Goal: Task Accomplishment & Management: Manage account settings

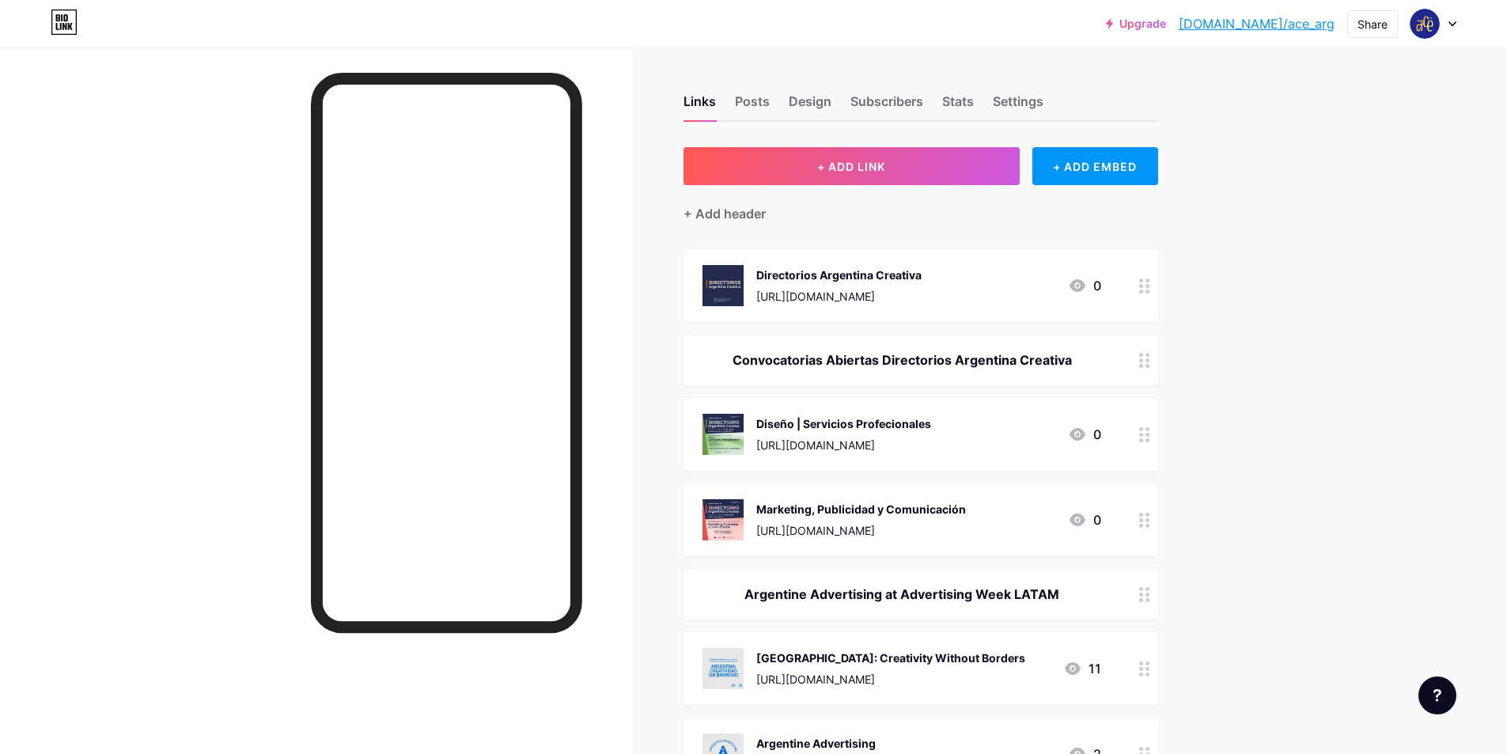
click at [1087, 437] on icon at bounding box center [1077, 434] width 19 height 19
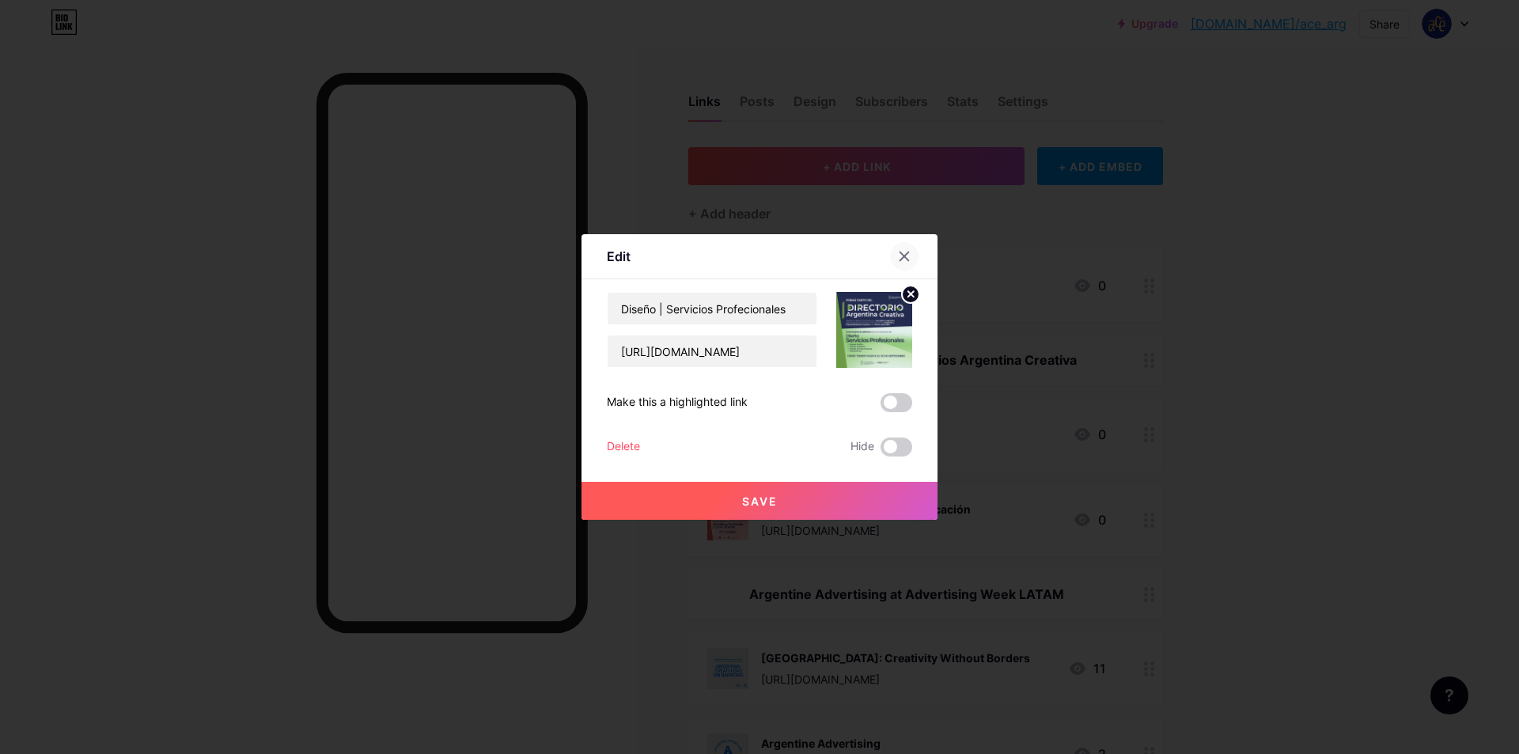
click at [896, 251] on div at bounding box center [904, 256] width 28 height 28
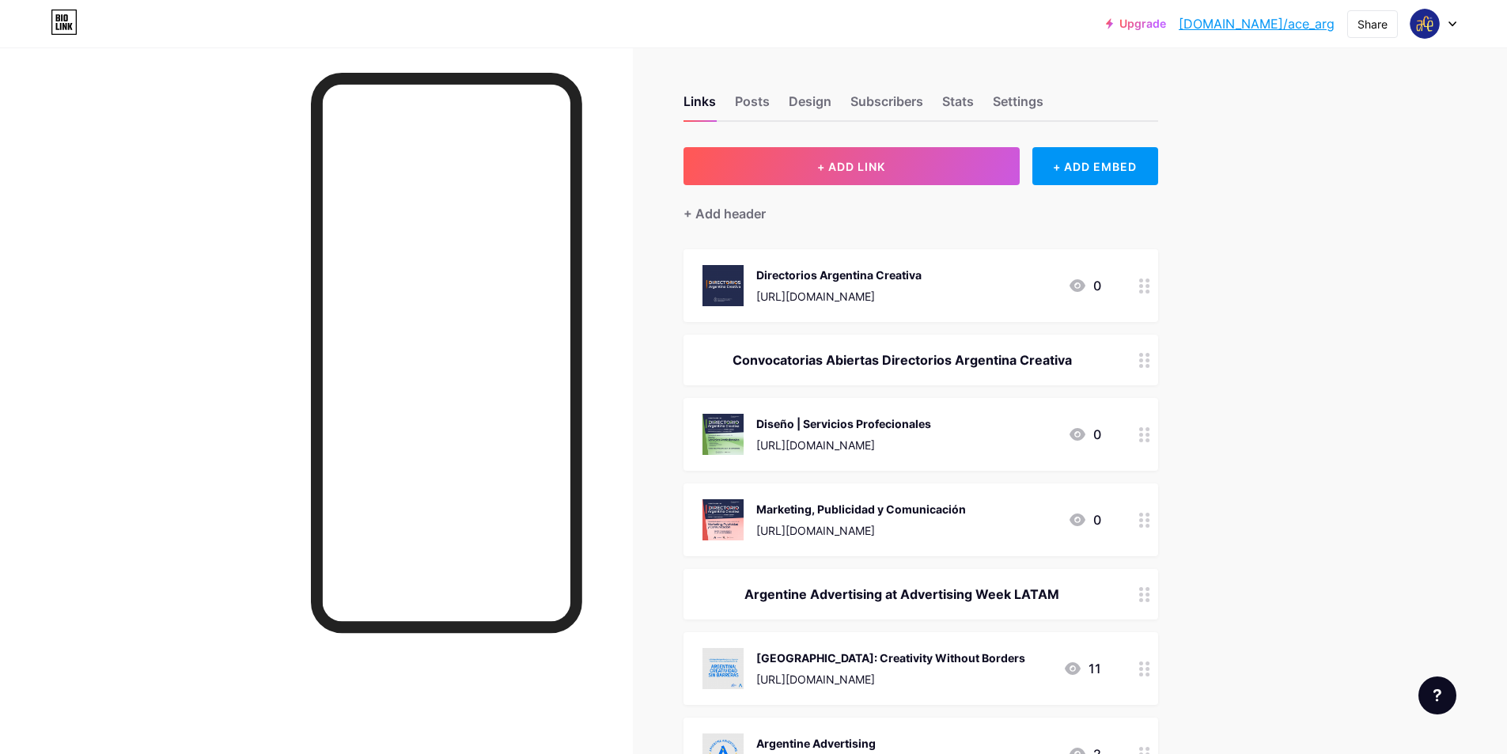
click at [1098, 438] on div "0" at bounding box center [1084, 434] width 33 height 19
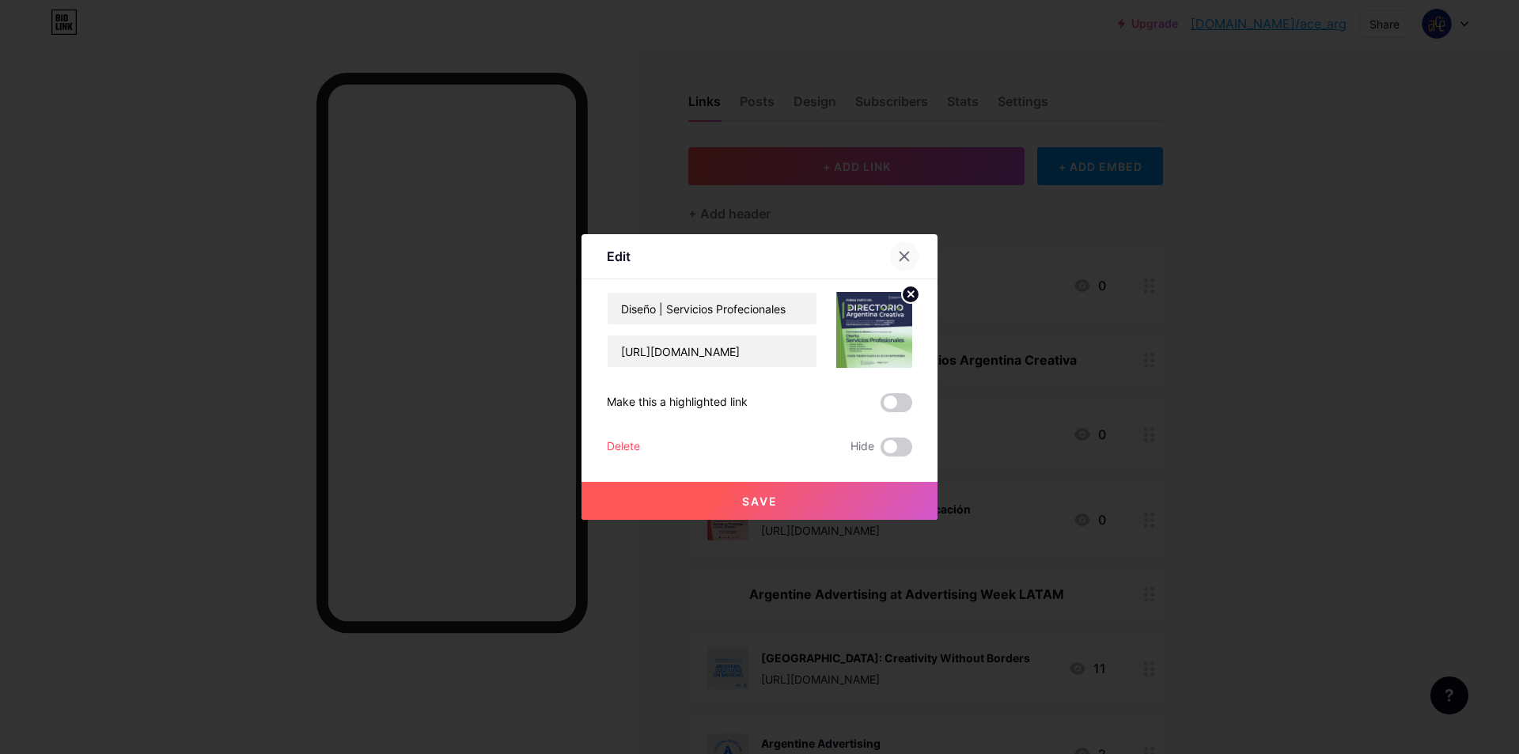
click at [897, 252] on div at bounding box center [904, 256] width 28 height 28
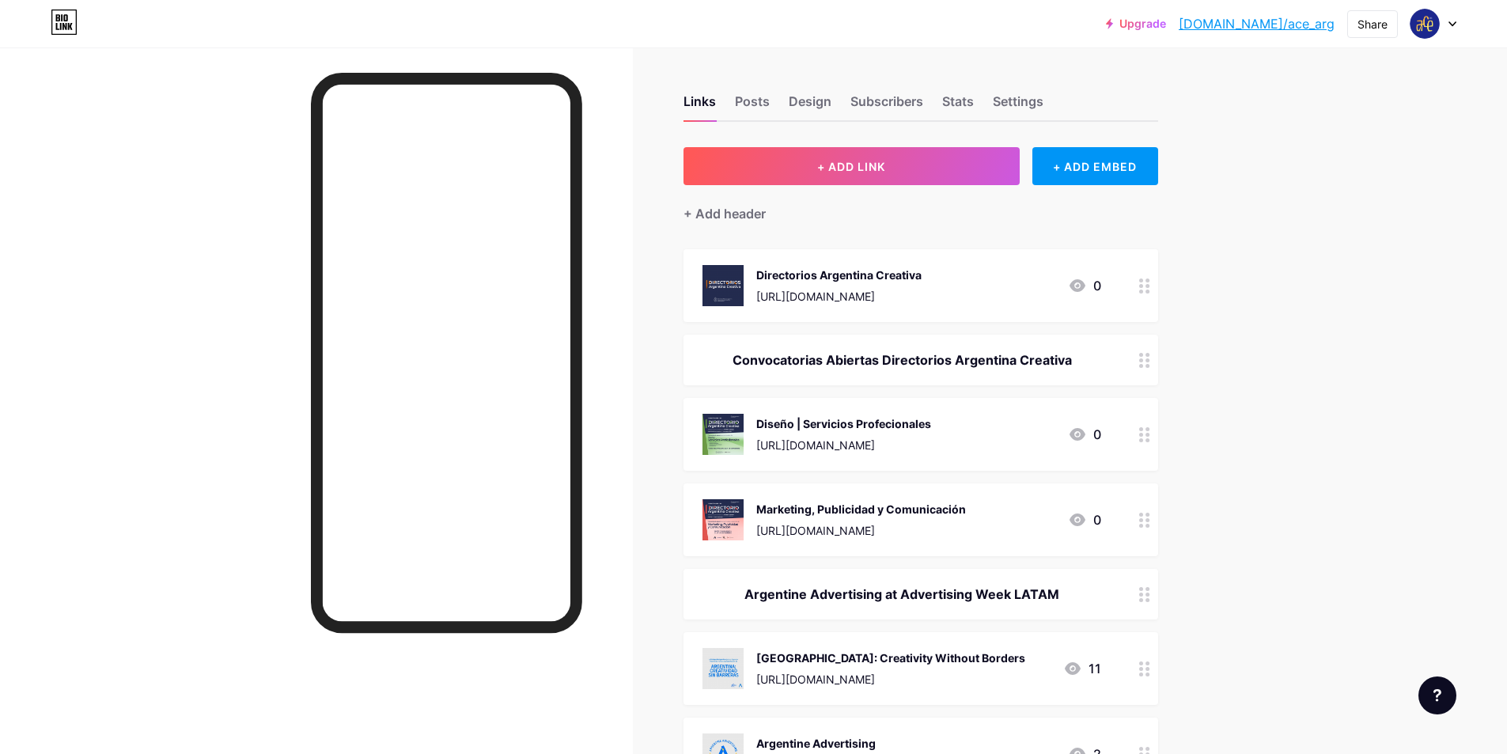
click at [1024, 539] on div "Marketing, Publicidad y Comunicación [URL][DOMAIN_NAME] 0" at bounding box center [921, 519] width 475 height 73
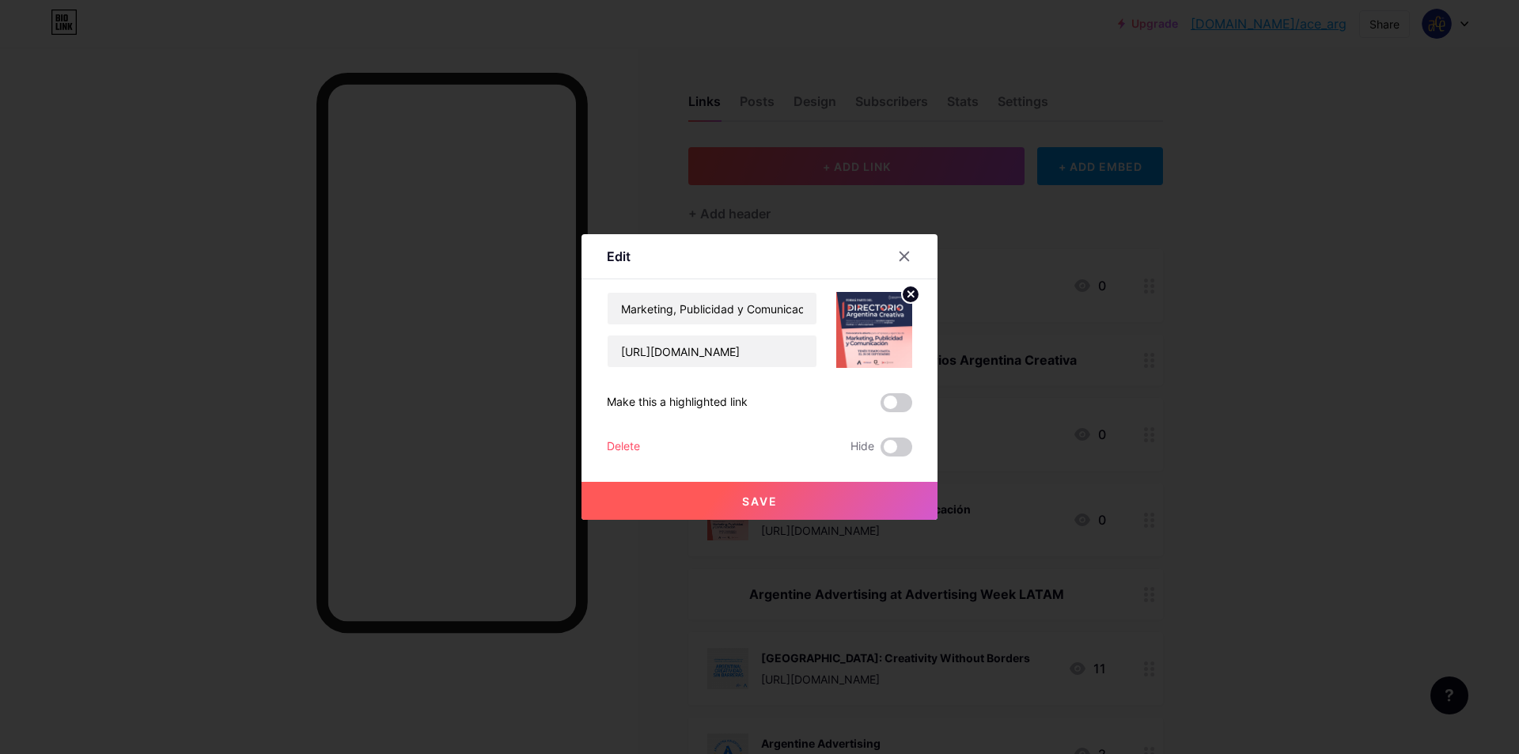
click at [1345, 476] on div at bounding box center [759, 377] width 1519 height 754
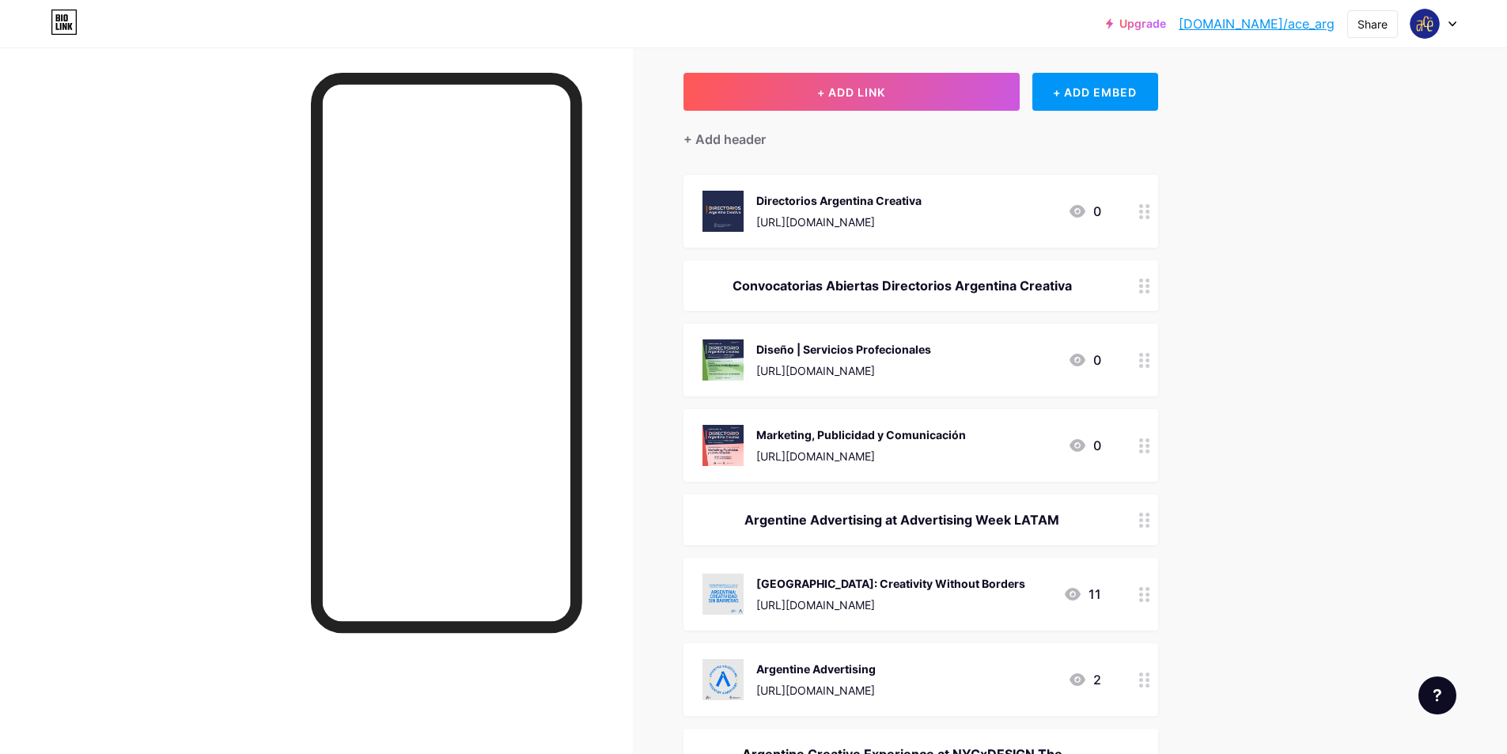
scroll to position [237, 0]
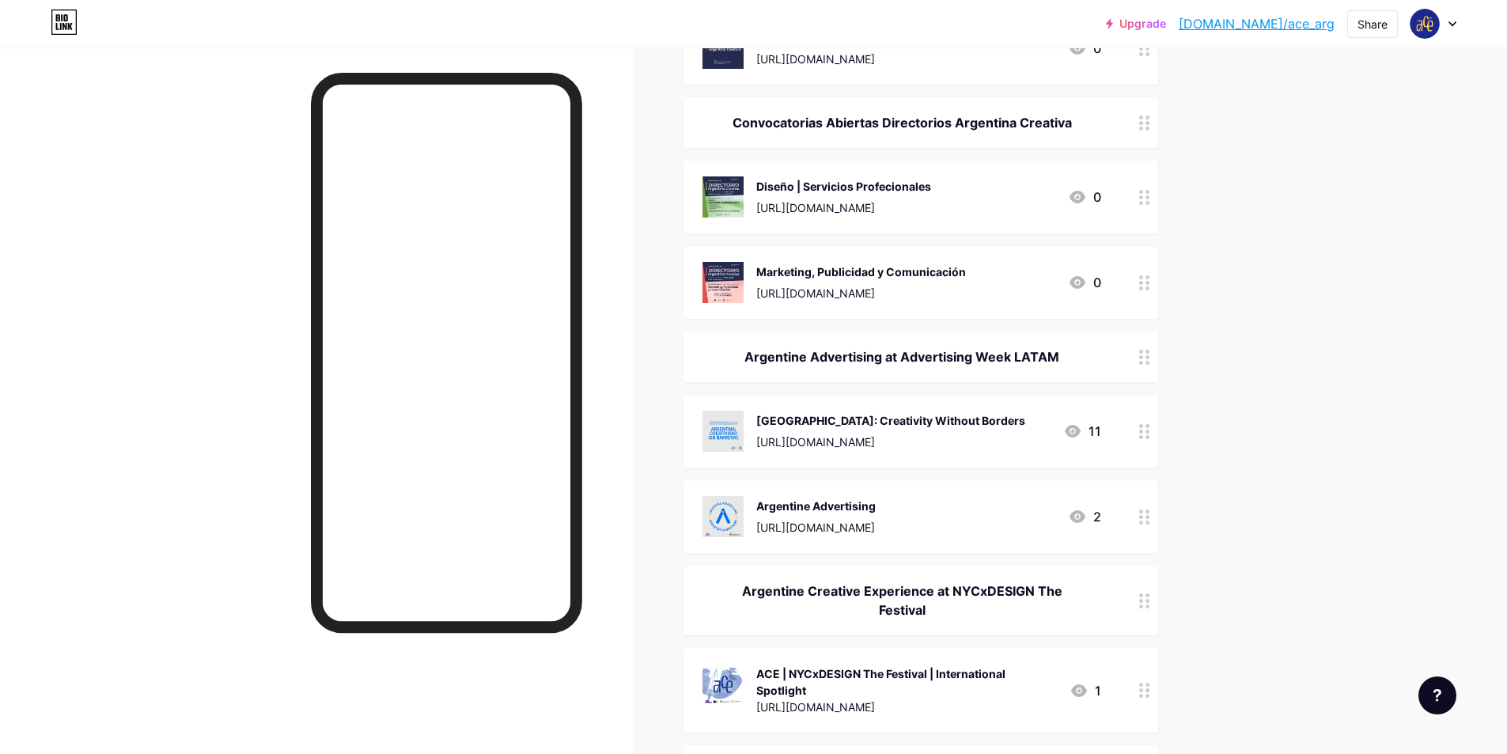
click at [897, 429] on div "[GEOGRAPHIC_DATA]: Creativity Without Borders [URL][DOMAIN_NAME]" at bounding box center [890, 431] width 269 height 41
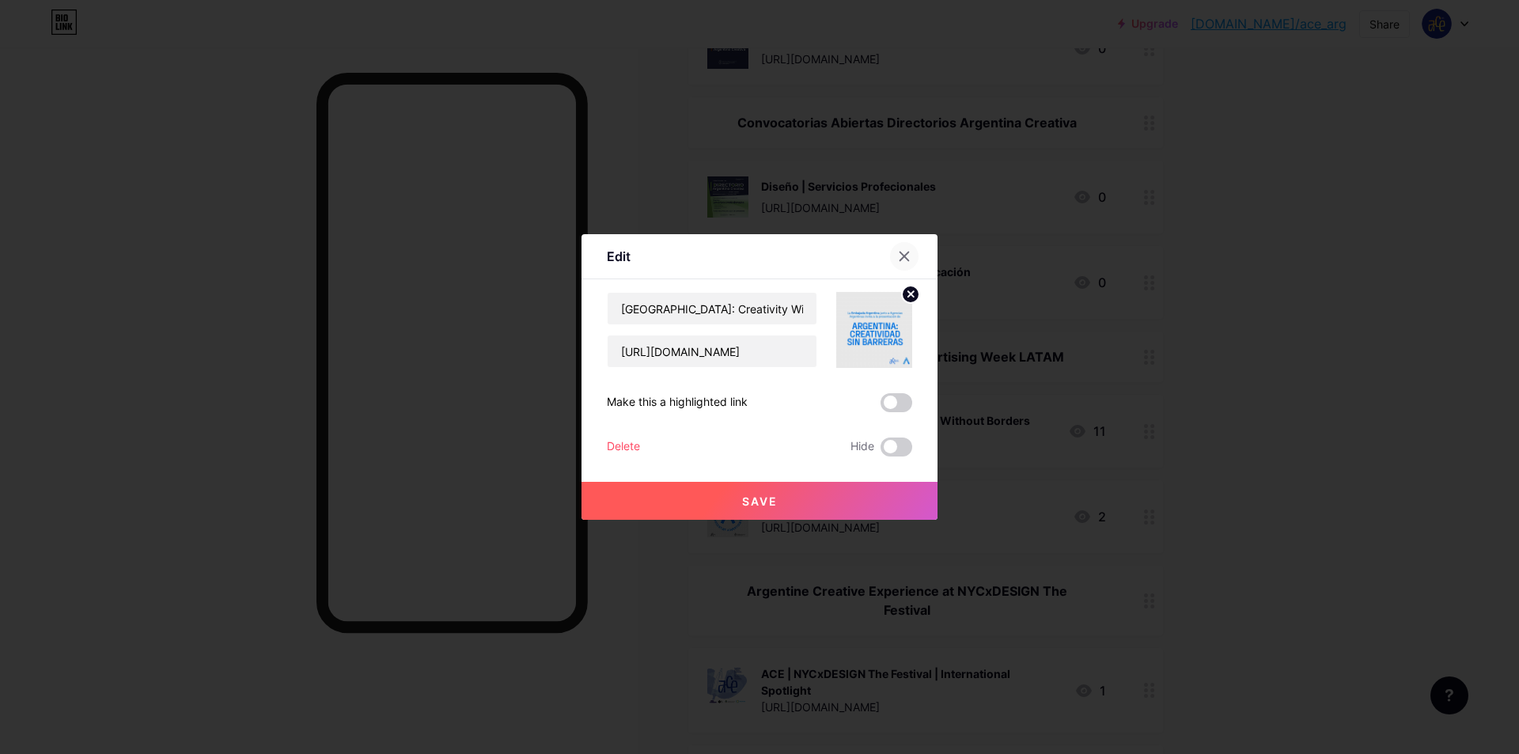
click at [905, 252] on icon at bounding box center [904, 256] width 13 height 13
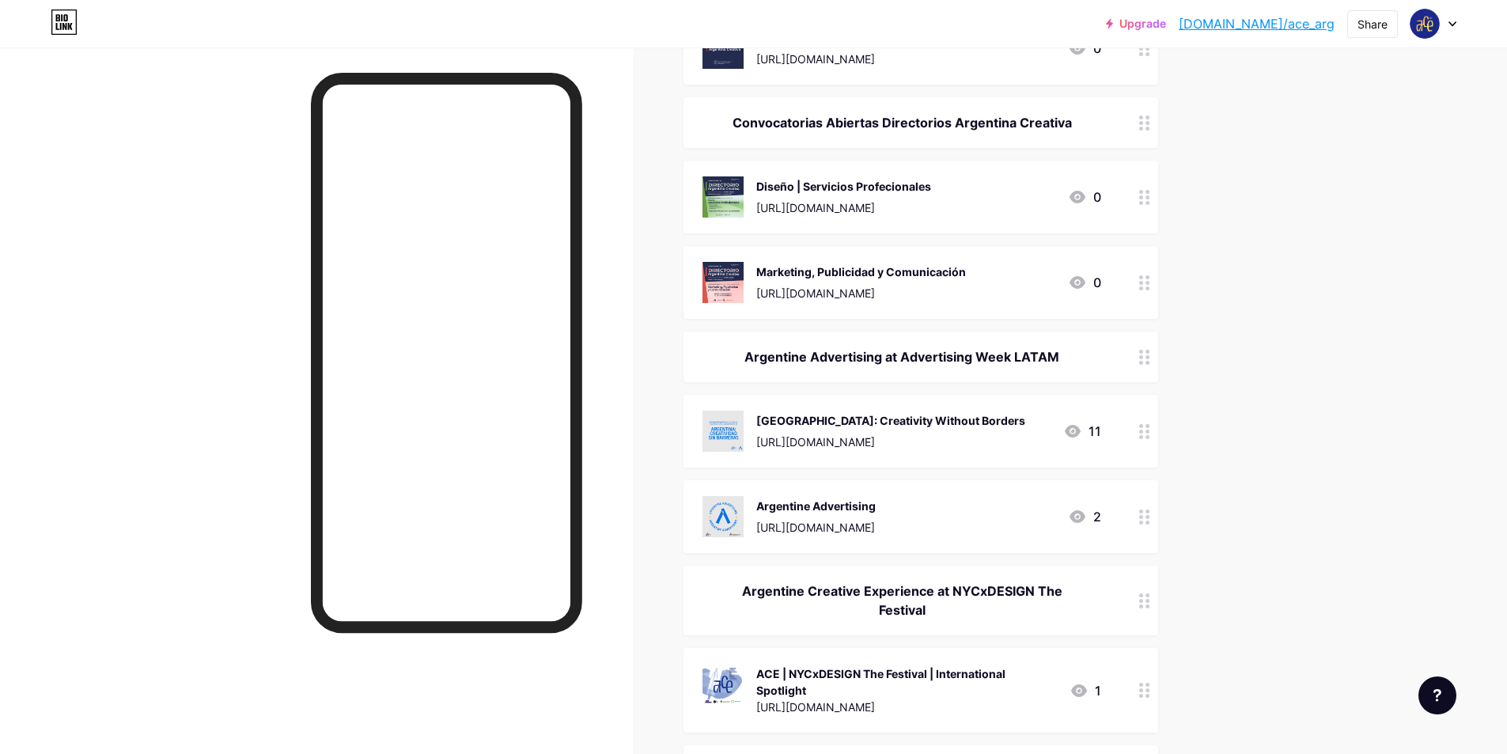
click at [1143, 439] on div at bounding box center [1144, 431] width 27 height 73
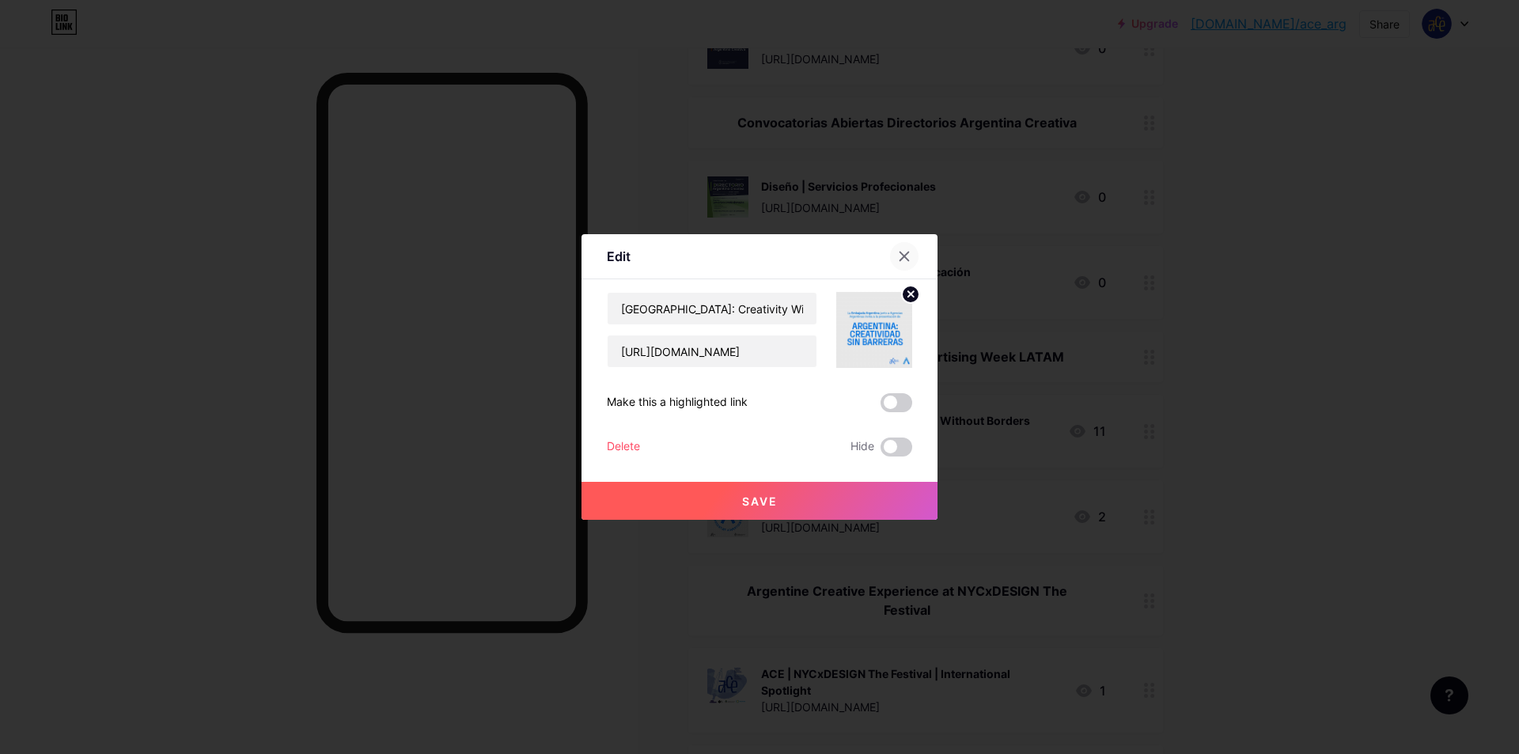
click at [918, 259] on div at bounding box center [904, 256] width 28 height 28
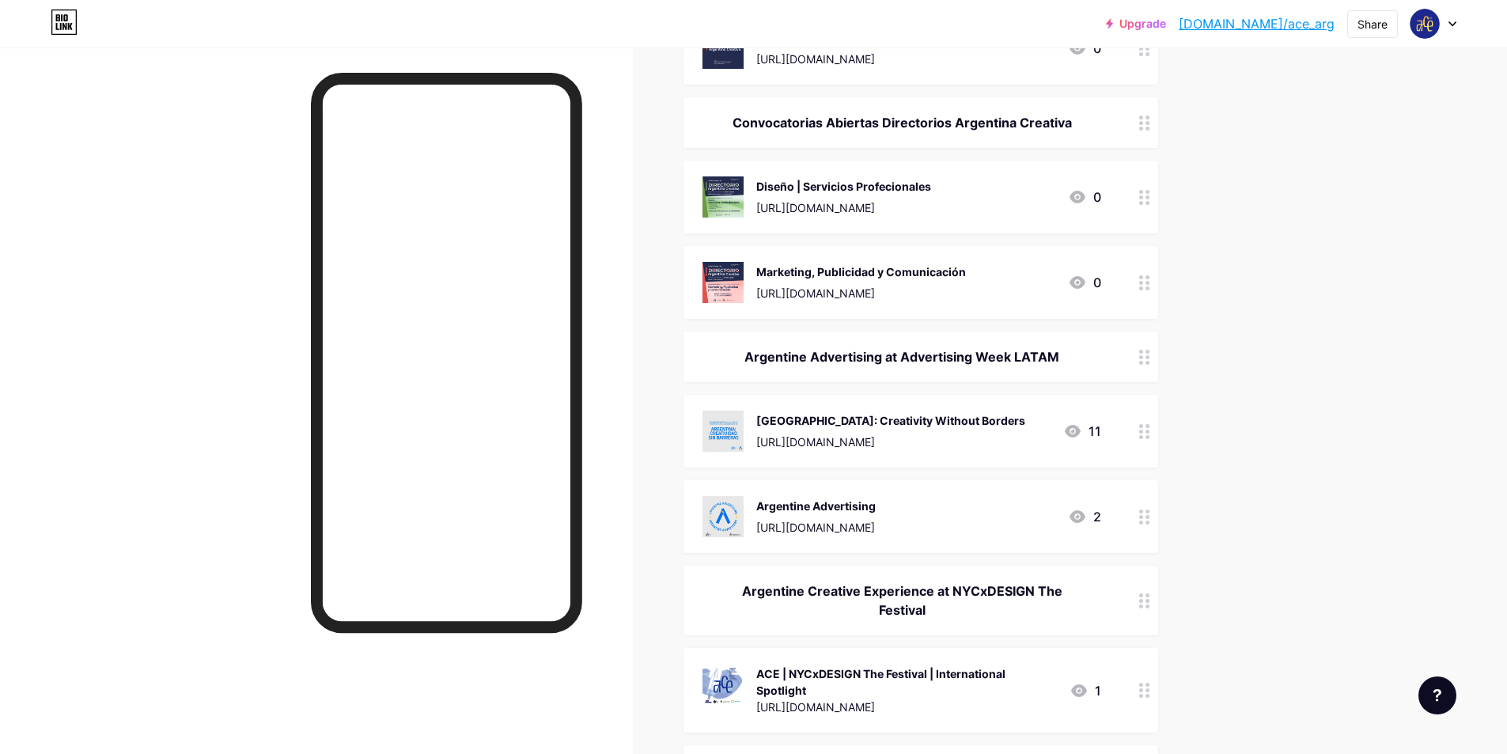
drag, startPoint x: 985, startPoint y: 432, endPoint x: 1324, endPoint y: 486, distance: 342.8
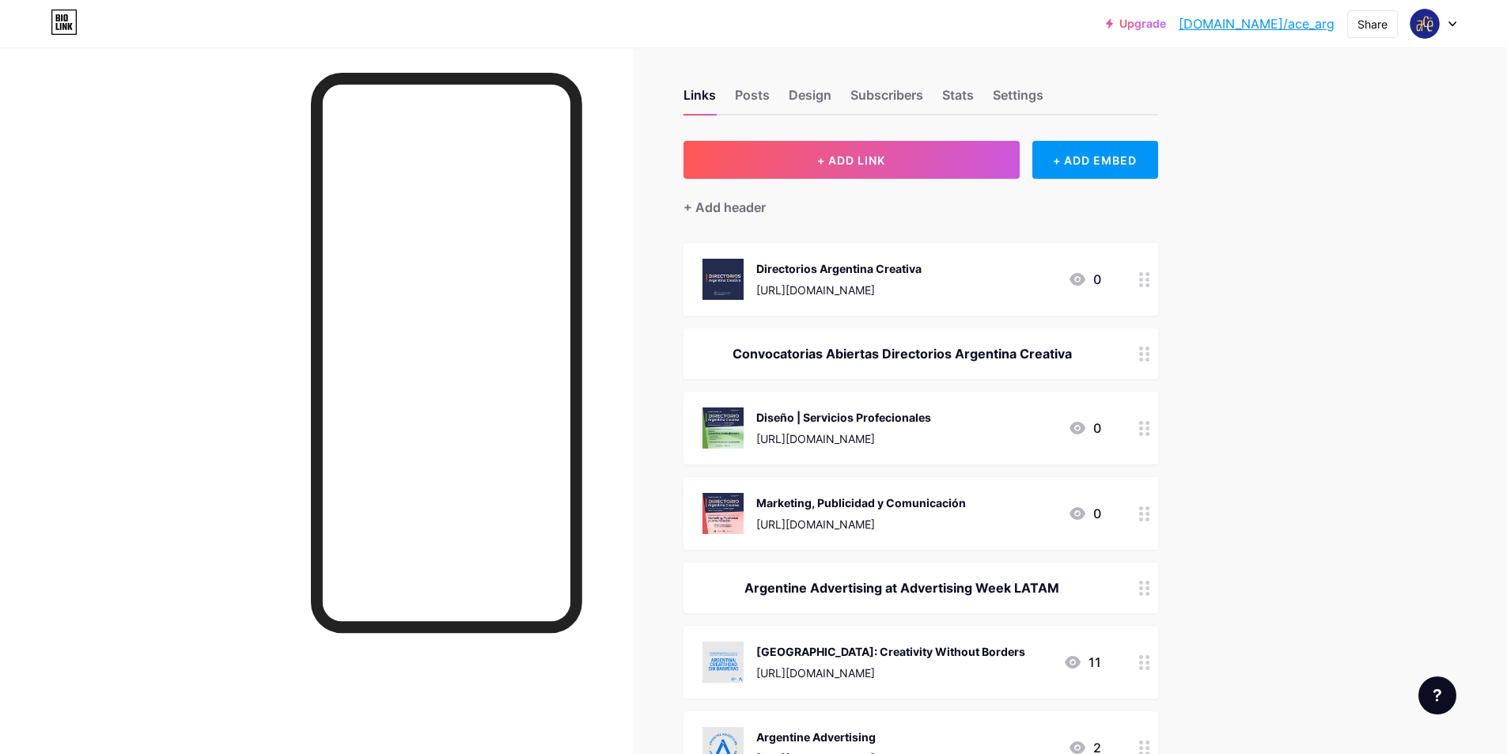
scroll to position [0, 0]
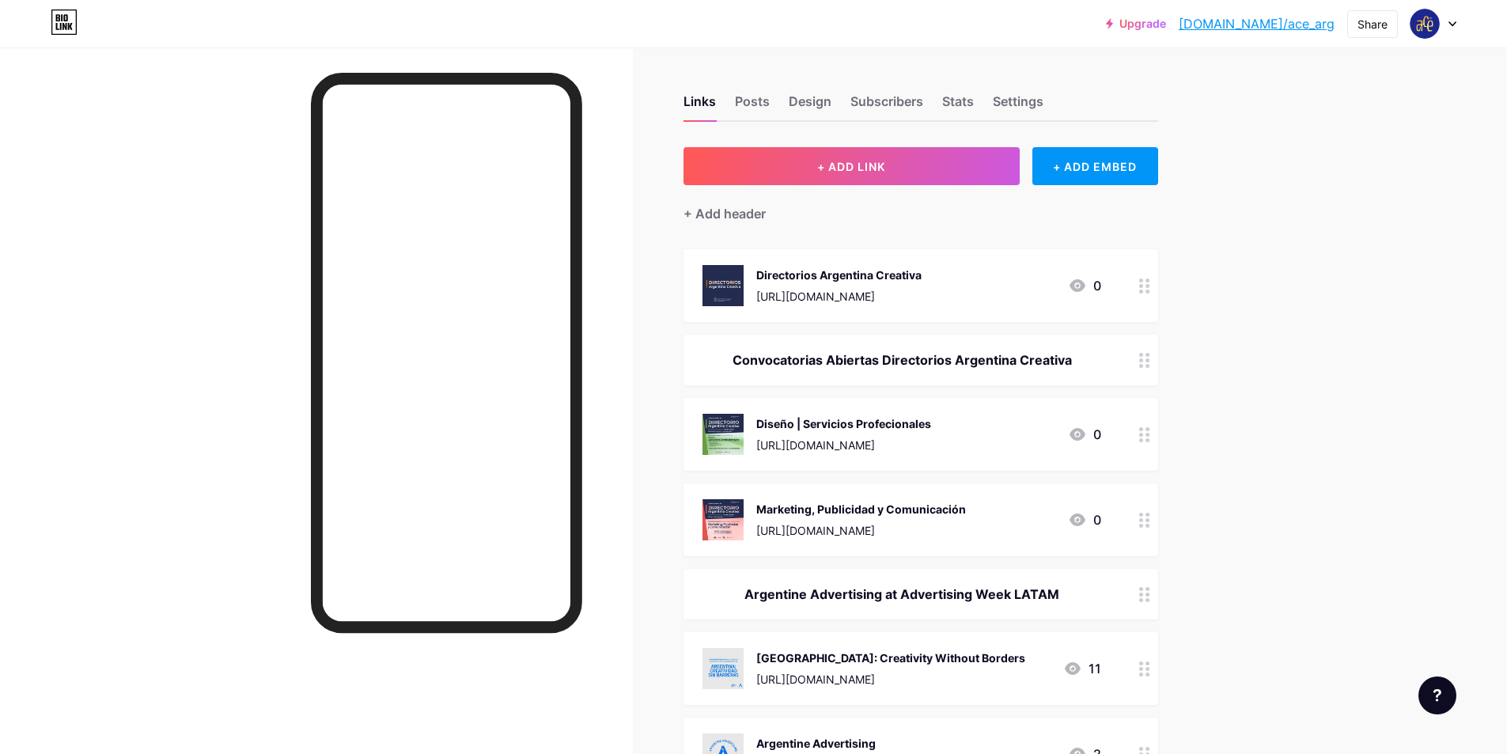
click at [1038, 90] on div "Links Posts Design Subscribers Stats Settings" at bounding box center [921, 93] width 475 height 55
click at [1033, 99] on div "Settings" at bounding box center [1018, 106] width 51 height 28
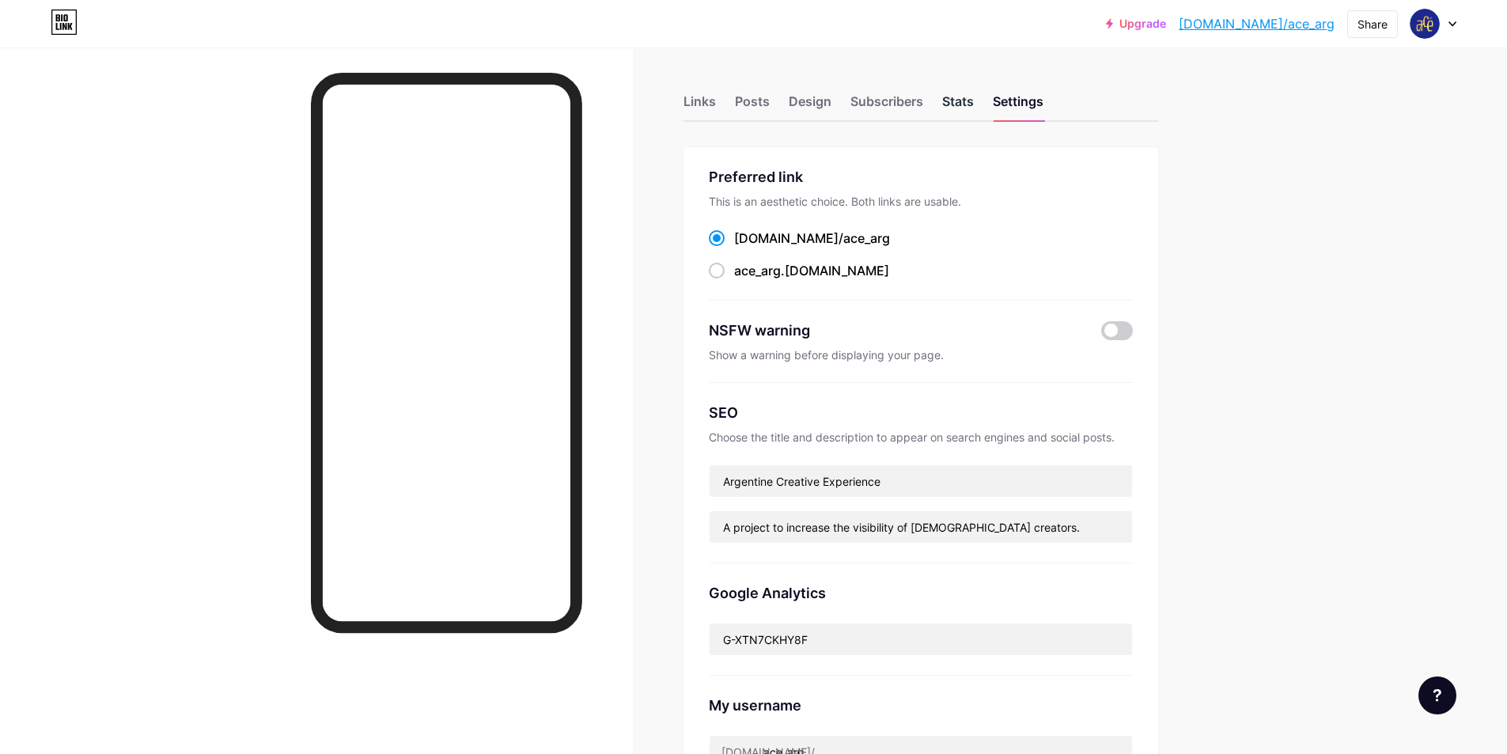
click at [953, 97] on div "Stats" at bounding box center [958, 106] width 32 height 28
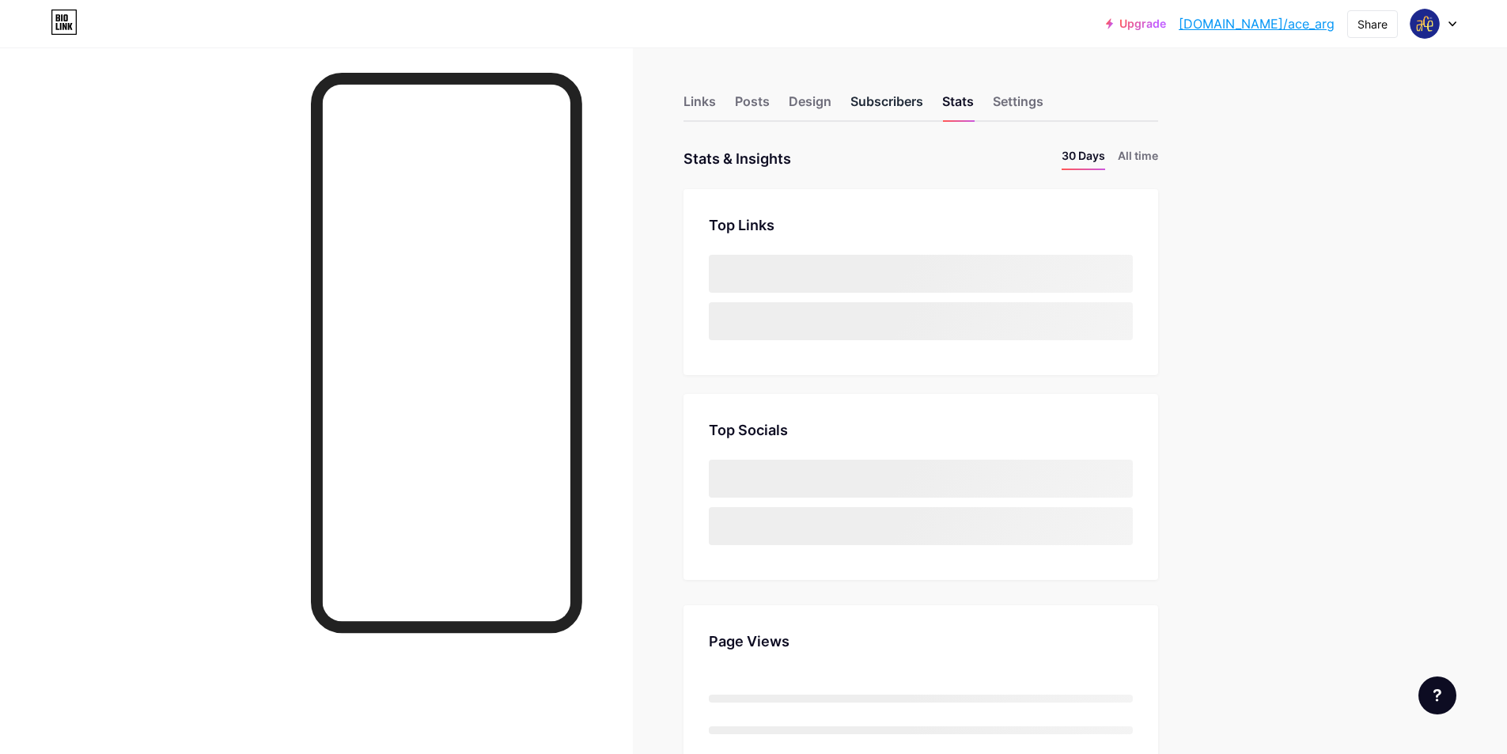
click at [879, 103] on div "Subscribers" at bounding box center [886, 106] width 73 height 28
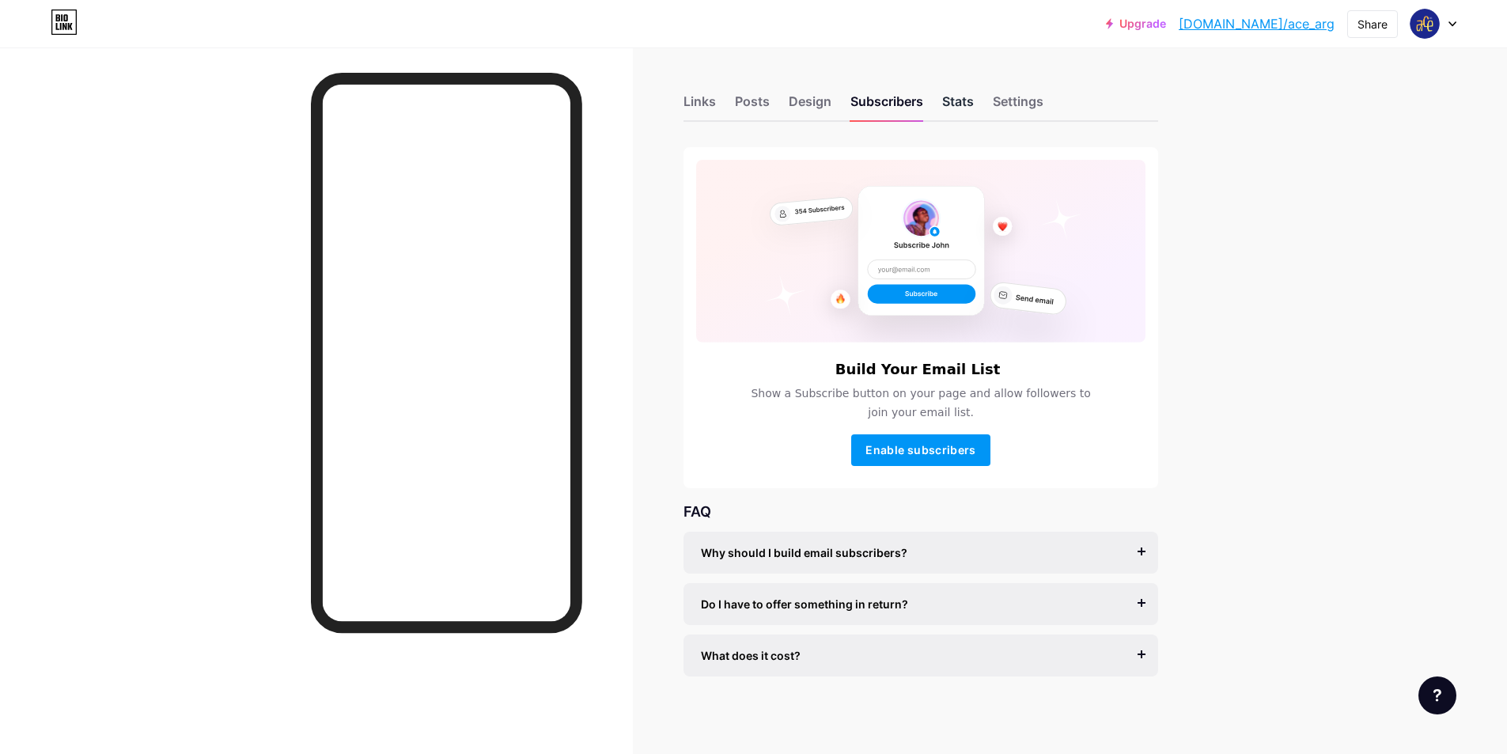
click at [952, 93] on div "Stats" at bounding box center [958, 106] width 32 height 28
